Goal: Information Seeking & Learning: Learn about a topic

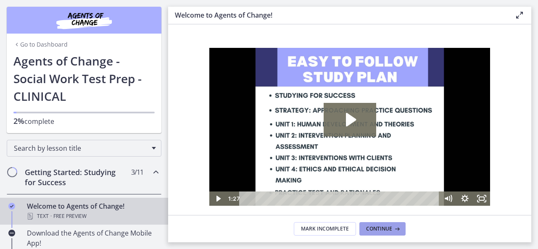
click at [380, 231] on span "Continue" at bounding box center [379, 229] width 26 height 7
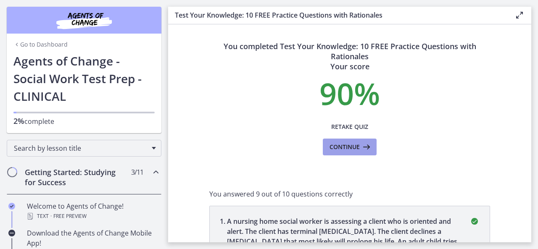
click at [352, 147] on span "Continue" at bounding box center [344, 147] width 30 height 10
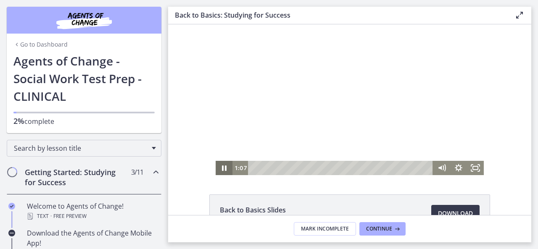
click at [217, 165] on icon "Pause" at bounding box center [224, 168] width 17 height 14
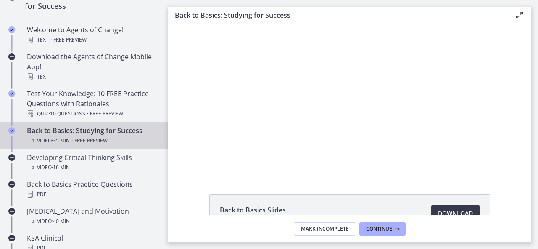
scroll to position [168, 0]
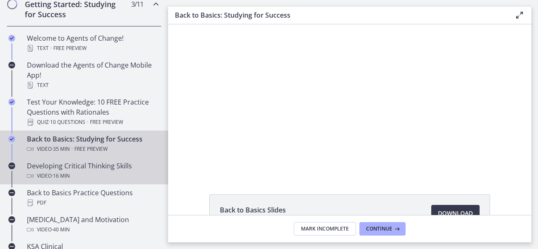
click at [81, 177] on div "Video · 16 min" at bounding box center [92, 176] width 131 height 10
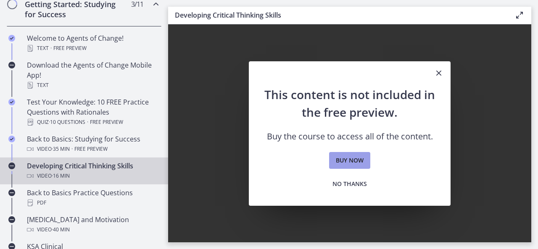
click at [341, 164] on span "Buy now" at bounding box center [350, 160] width 28 height 10
